Goal: Information Seeking & Learning: Learn about a topic

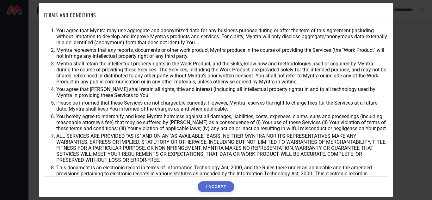
click at [216, 188] on button "I ACCEPT" at bounding box center [216, 187] width 36 height 11
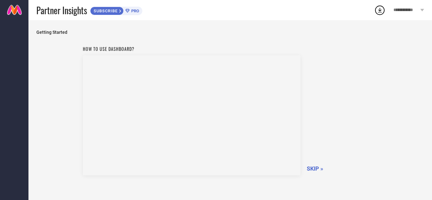
click at [316, 171] on span "SKIP »" at bounding box center [315, 169] width 16 height 7
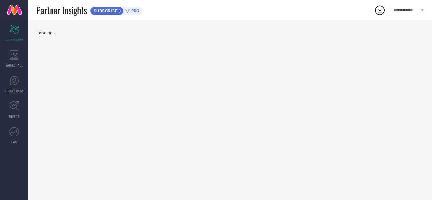
click at [315, 169] on div "Loading..." at bounding box center [230, 110] width 404 height 180
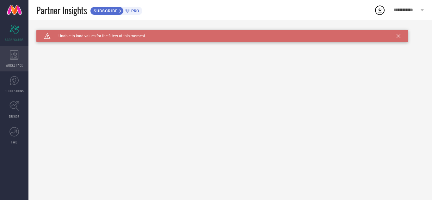
click at [16, 59] on icon at bounding box center [14, 54] width 9 height 9
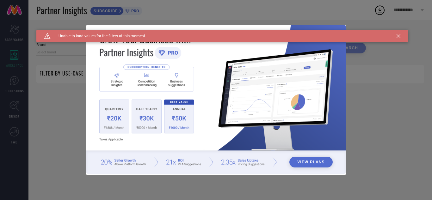
type input "1 STOP FASHION"
type input "All"
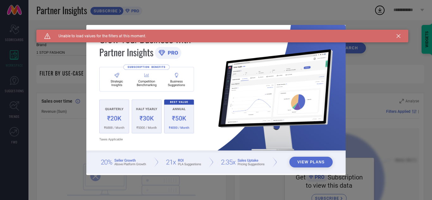
click at [399, 37] on icon at bounding box center [399, 36] width 4 height 4
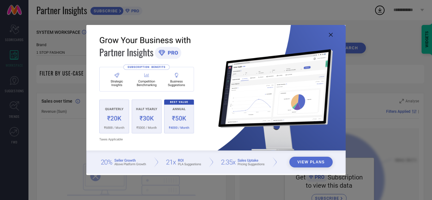
click at [327, 35] on img at bounding box center [216, 99] width 260 height 149
click at [330, 34] on icon at bounding box center [331, 35] width 4 height 4
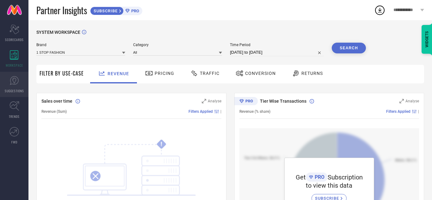
click at [13, 89] on span "SUGGESTIONS" at bounding box center [14, 91] width 19 height 5
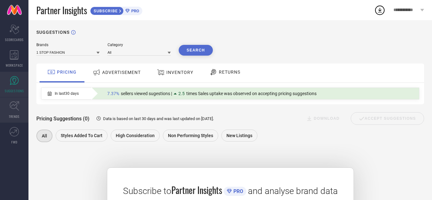
click at [9, 112] on link "TRENDS" at bounding box center [14, 110] width 28 height 25
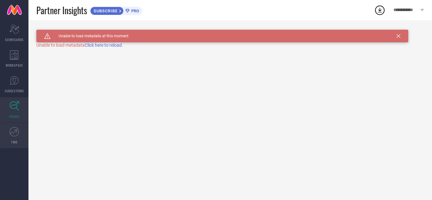
click at [11, 136] on icon at bounding box center [13, 131] width 9 height 9
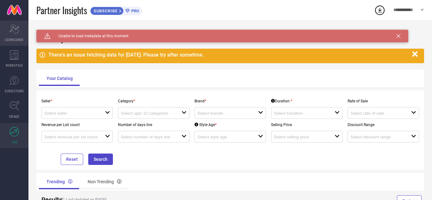
click at [13, 35] on div "Scorecard SCORECARDS" at bounding box center [14, 33] width 28 height 25
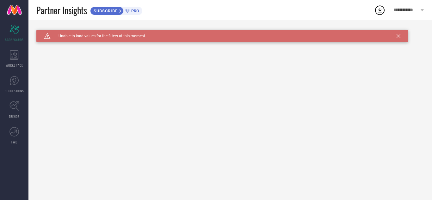
click at [399, 37] on icon at bounding box center [399, 36] width 4 height 4
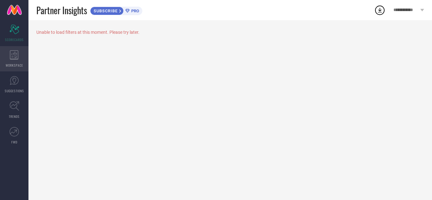
click at [11, 59] on icon at bounding box center [14, 54] width 9 height 9
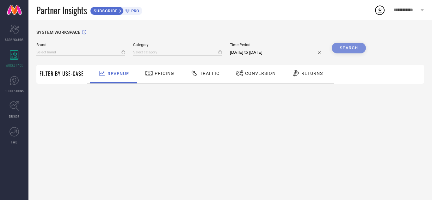
type input "1 STOP FASHION"
type input "All"
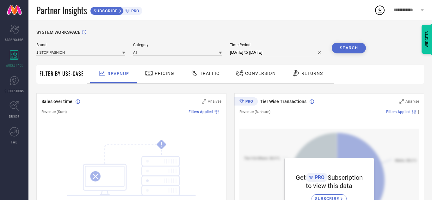
click at [207, 76] on span "Traffic" at bounding box center [210, 73] width 20 height 5
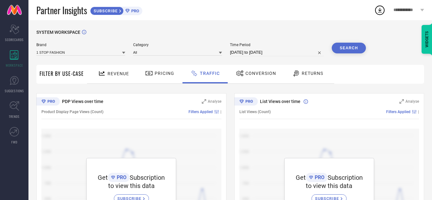
click at [251, 75] on span "Conversion" at bounding box center [261, 73] width 31 height 5
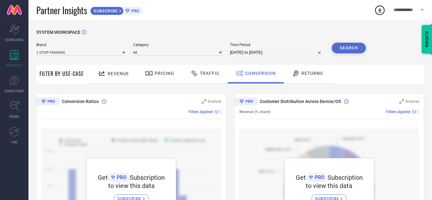
click at [124, 52] on icon at bounding box center [123, 53] width 3 height 2
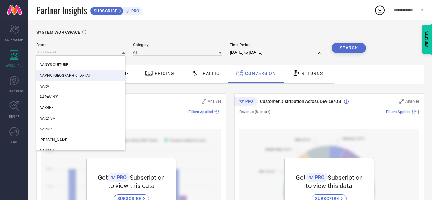
scroll to position [1013, 0]
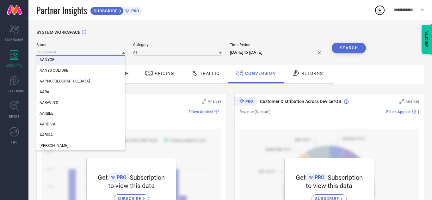
click at [79, 51] on input at bounding box center [80, 52] width 89 height 7
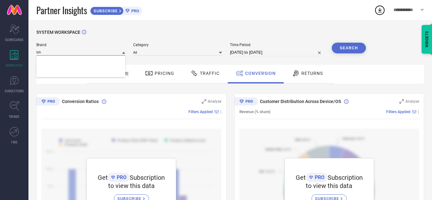
scroll to position [0, 0]
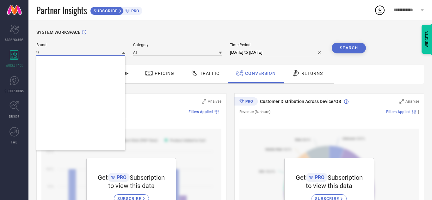
type input "t"
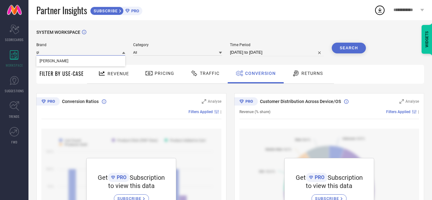
type input "g"
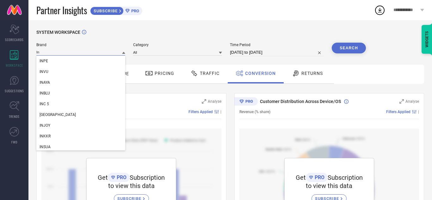
type input "I"
type input "c"
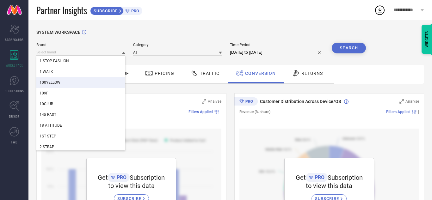
click at [175, 40] on div "SYSTEM WORKSPACE" at bounding box center [230, 36] width 388 height 13
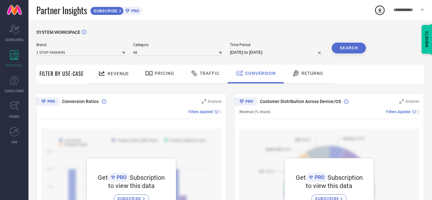
click at [182, 57] on div "Brand 1 STOP FASHION Category All Time Period [DATE] to [DATE] Search" at bounding box center [201, 52] width 330 height 19
click at [183, 49] on input at bounding box center [177, 52] width 89 height 7
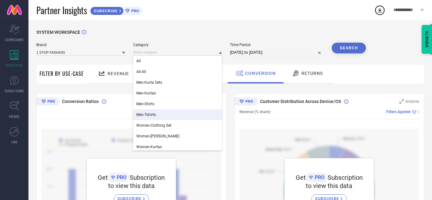
click at [155, 116] on span "Men-Tshirts" at bounding box center [146, 115] width 20 height 4
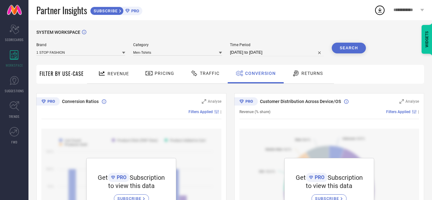
click at [203, 75] on span "Traffic" at bounding box center [210, 73] width 20 height 5
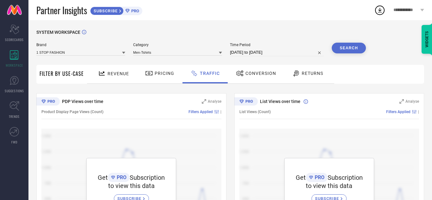
click at [162, 76] on span "Pricing" at bounding box center [165, 73] width 20 height 5
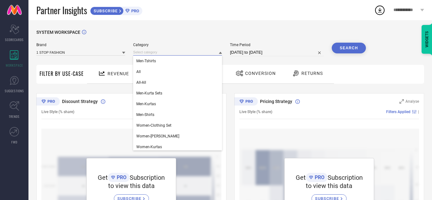
click at [170, 54] on input at bounding box center [177, 52] width 89 height 7
click at [148, 71] on div "All" at bounding box center [177, 71] width 89 height 11
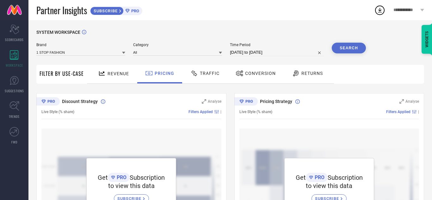
click at [121, 75] on span "Revenue" at bounding box center [119, 73] width 22 height 5
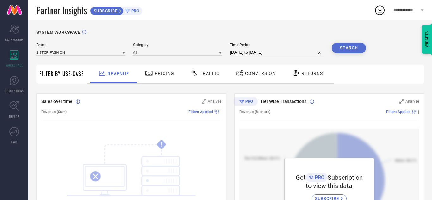
click at [59, 74] on span "Filter By Use-Case" at bounding box center [62, 74] width 44 height 8
click at [7, 86] on link "SUGGESTIONS" at bounding box center [14, 84] width 28 height 25
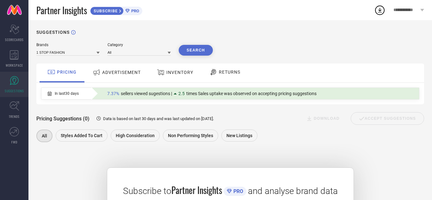
click at [128, 12] on icon at bounding box center [127, 11] width 4 height 4
click at [378, 10] on icon at bounding box center [379, 9] width 11 height 11
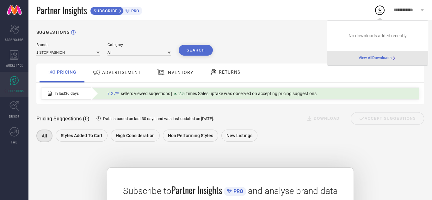
click at [267, 49] on div "Brands 1 STOP FASHION Category All Search" at bounding box center [230, 49] width 388 height 13
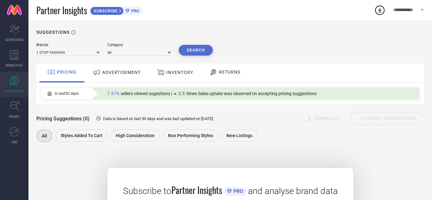
click at [164, 73] on icon at bounding box center [161, 72] width 8 height 8
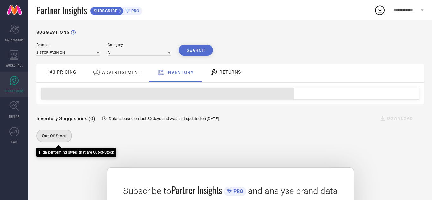
click at [49, 137] on span "Out Of Stock" at bounding box center [54, 136] width 25 height 5
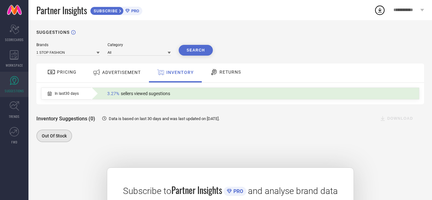
click at [72, 96] on span "In last 30 days" at bounding box center [67, 93] width 24 height 4
click at [110, 93] on span "3.27%" at bounding box center [113, 93] width 12 height 5
click at [222, 74] on span "RETURNS" at bounding box center [231, 72] width 22 height 5
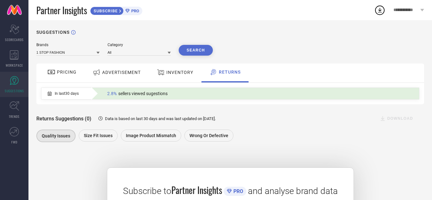
click at [60, 70] on span "PRICING" at bounding box center [67, 72] width 20 height 5
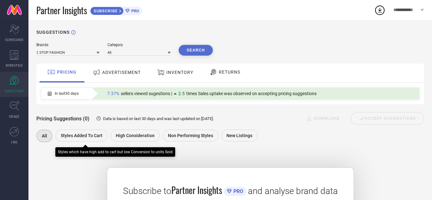
click at [76, 138] on span "Styles Added To Cart" at bounding box center [82, 135] width 42 height 5
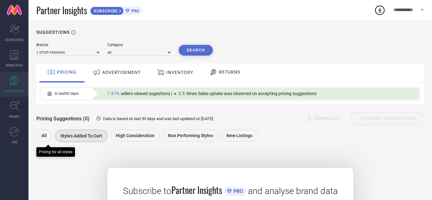
click at [41, 136] on div "All" at bounding box center [44, 136] width 16 height 12
